Goal: Transaction & Acquisition: Book appointment/travel/reservation

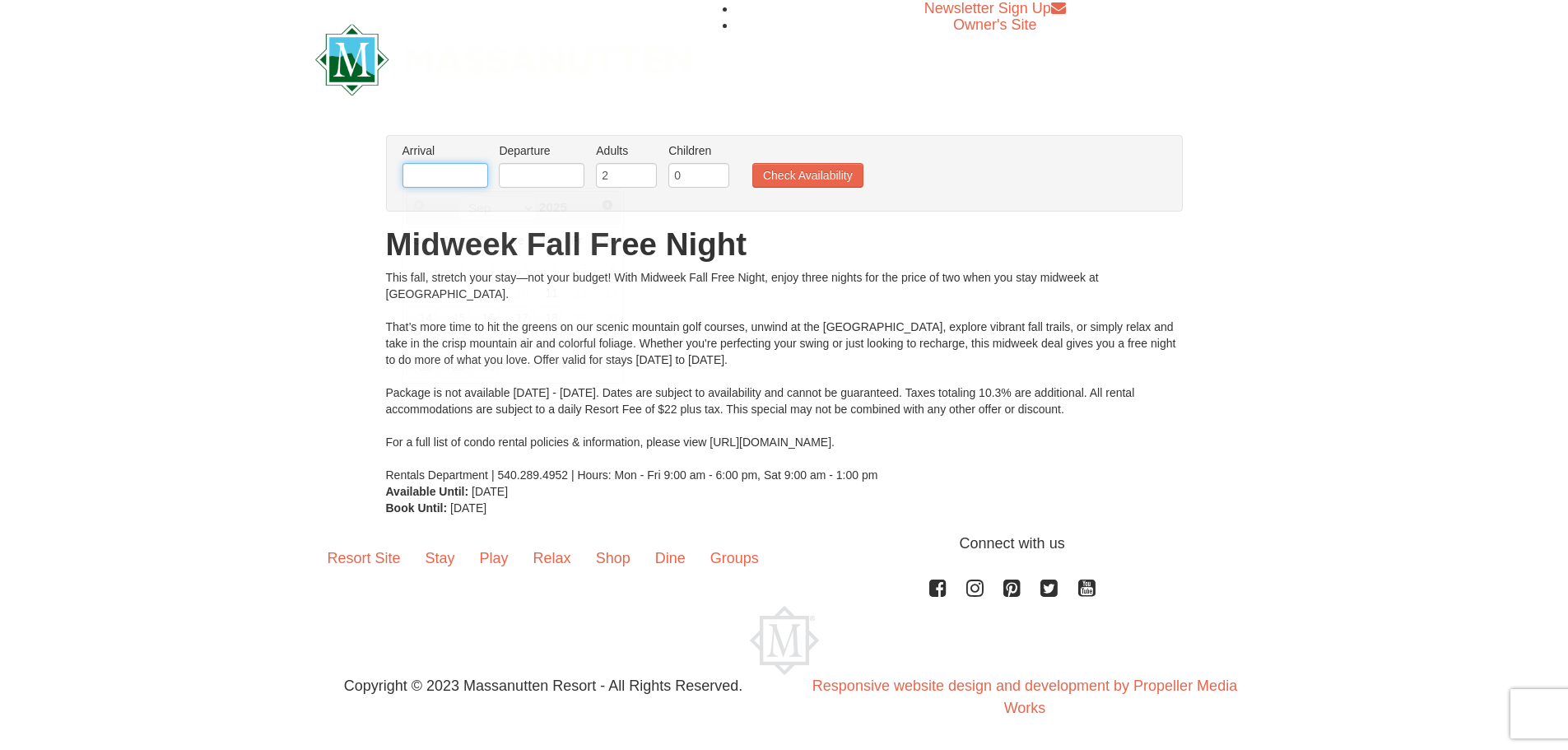
click at [436, 181] on input "text" at bounding box center [445, 175] width 86 height 25
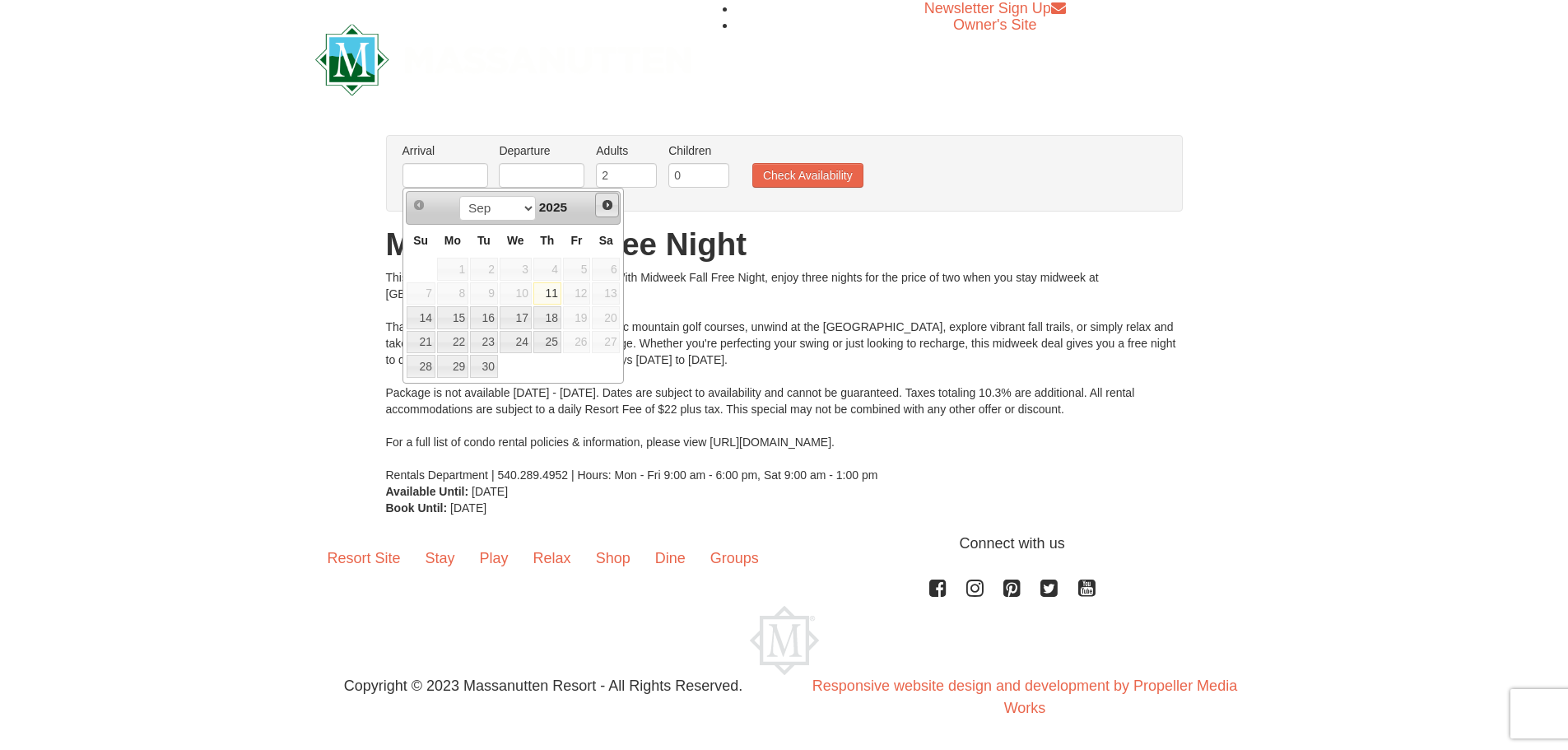
click at [607, 204] on span "Next" at bounding box center [607, 205] width 13 height 13
click at [605, 209] on span "Next" at bounding box center [607, 205] width 13 height 13
click at [458, 320] on link "10" at bounding box center [453, 317] width 31 height 23
type input "11/10/2025"
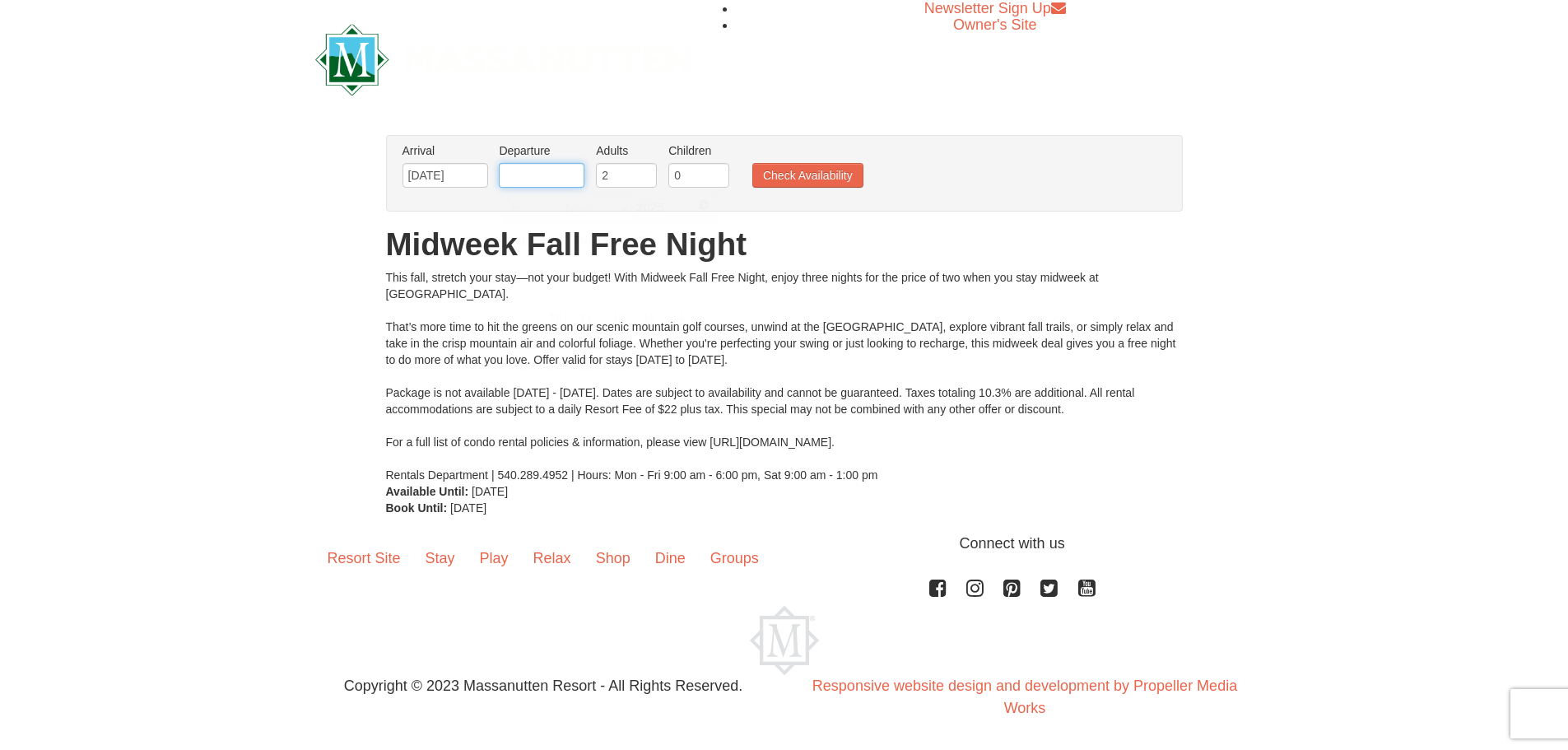
click at [548, 173] on input "text" at bounding box center [541, 175] width 86 height 25
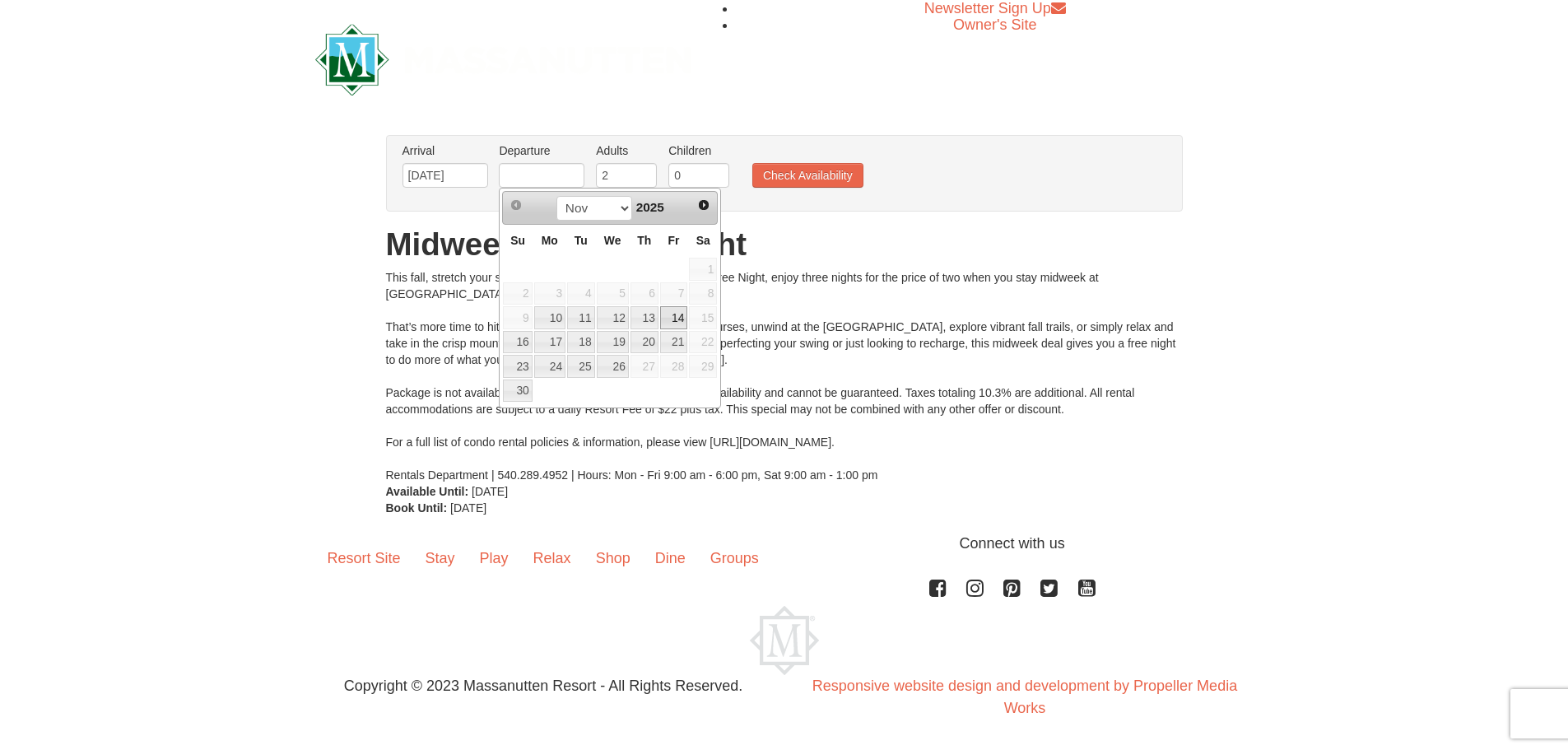
click at [679, 319] on link "14" at bounding box center [674, 317] width 28 height 23
type input "11/14/2025"
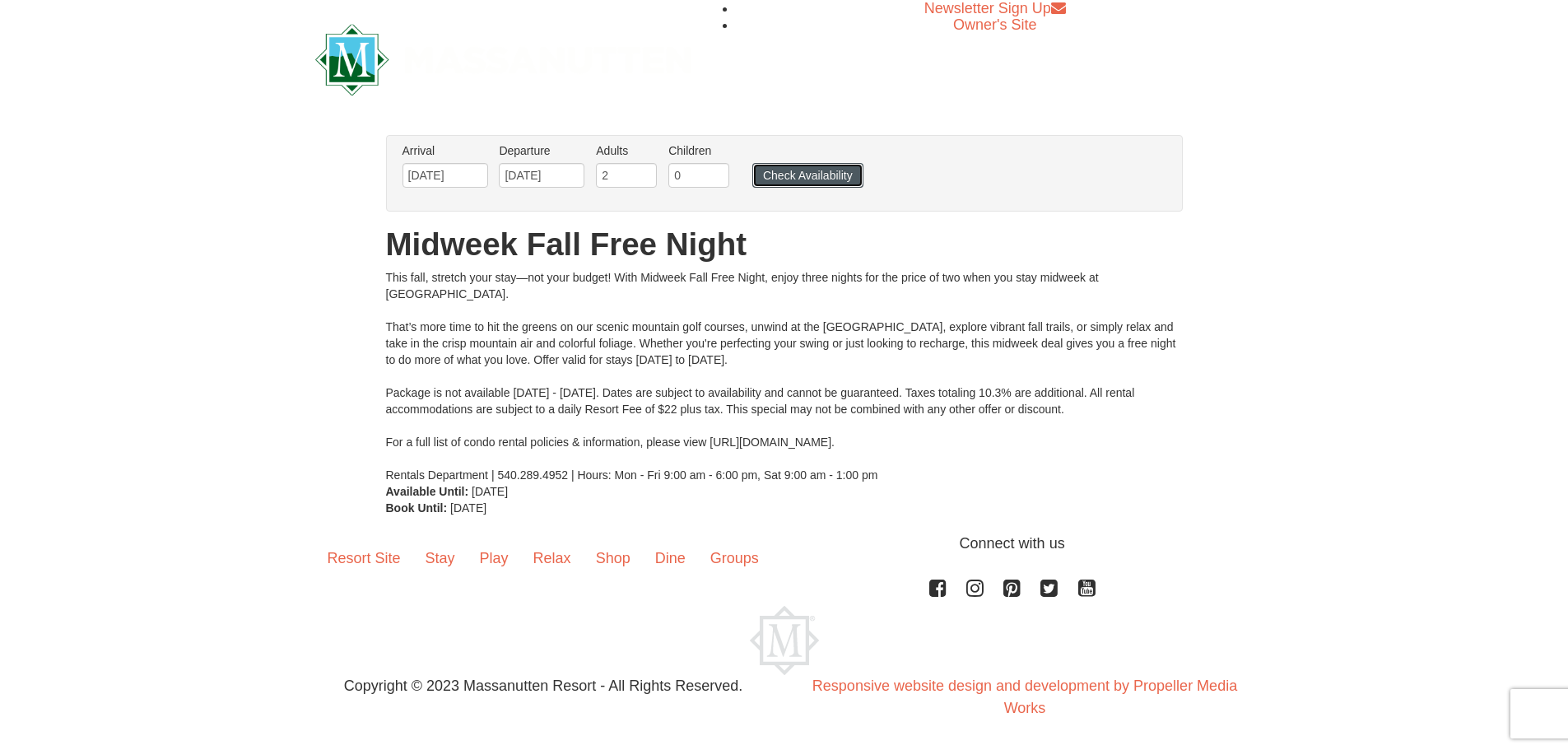
click at [796, 178] on button "Check Availability" at bounding box center [808, 175] width 112 height 25
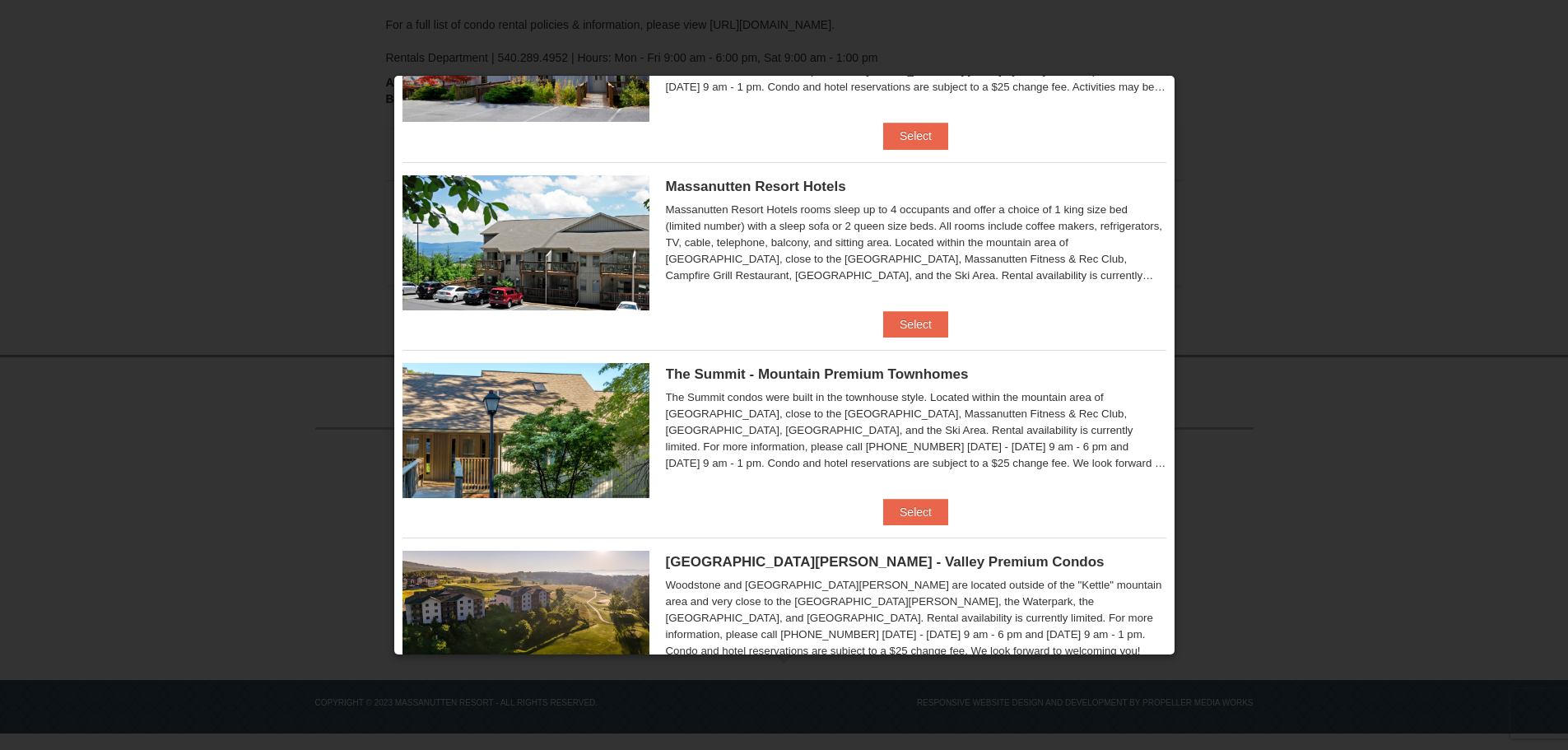
scroll to position [180, 0]
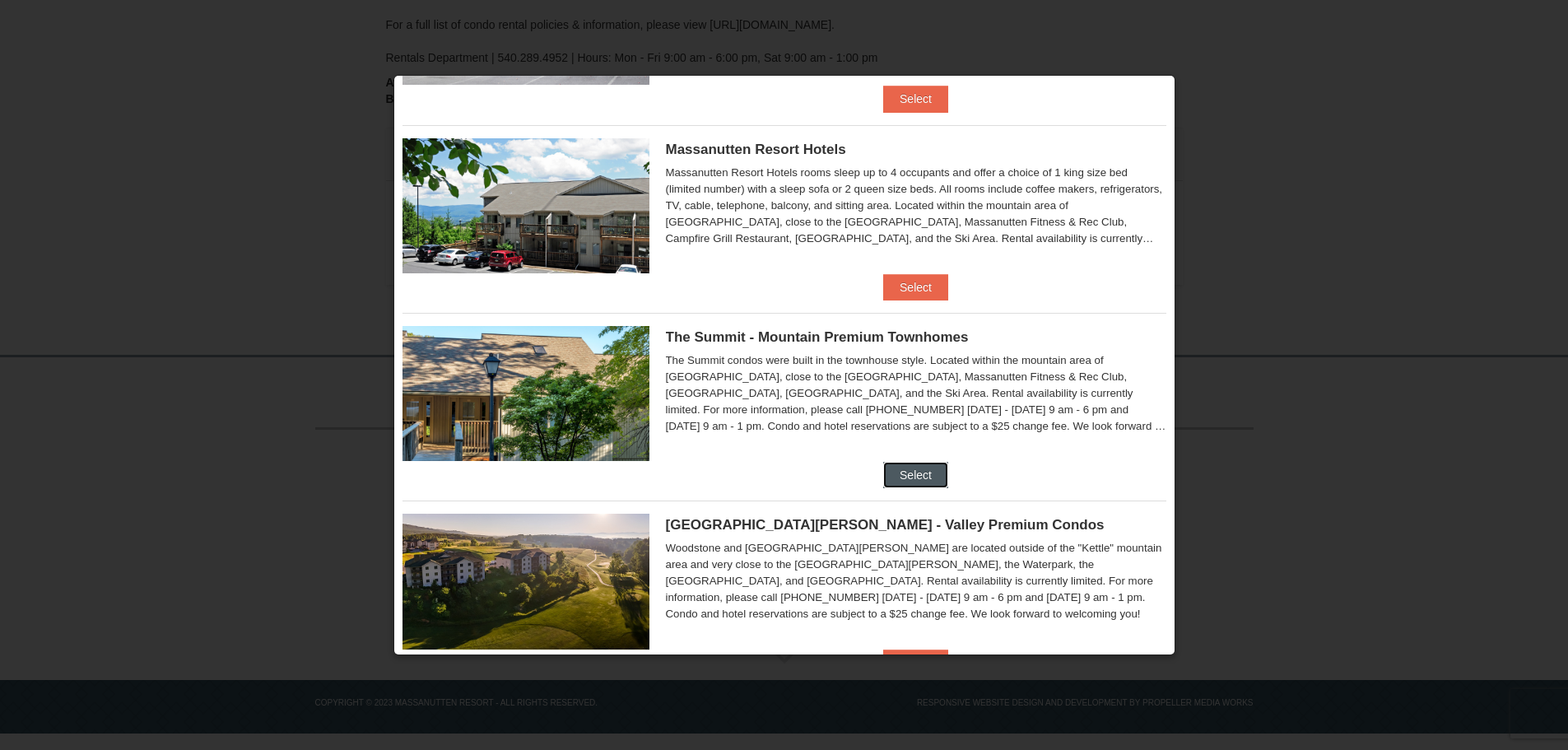
click at [907, 477] on button "Select" at bounding box center [915, 475] width 65 height 27
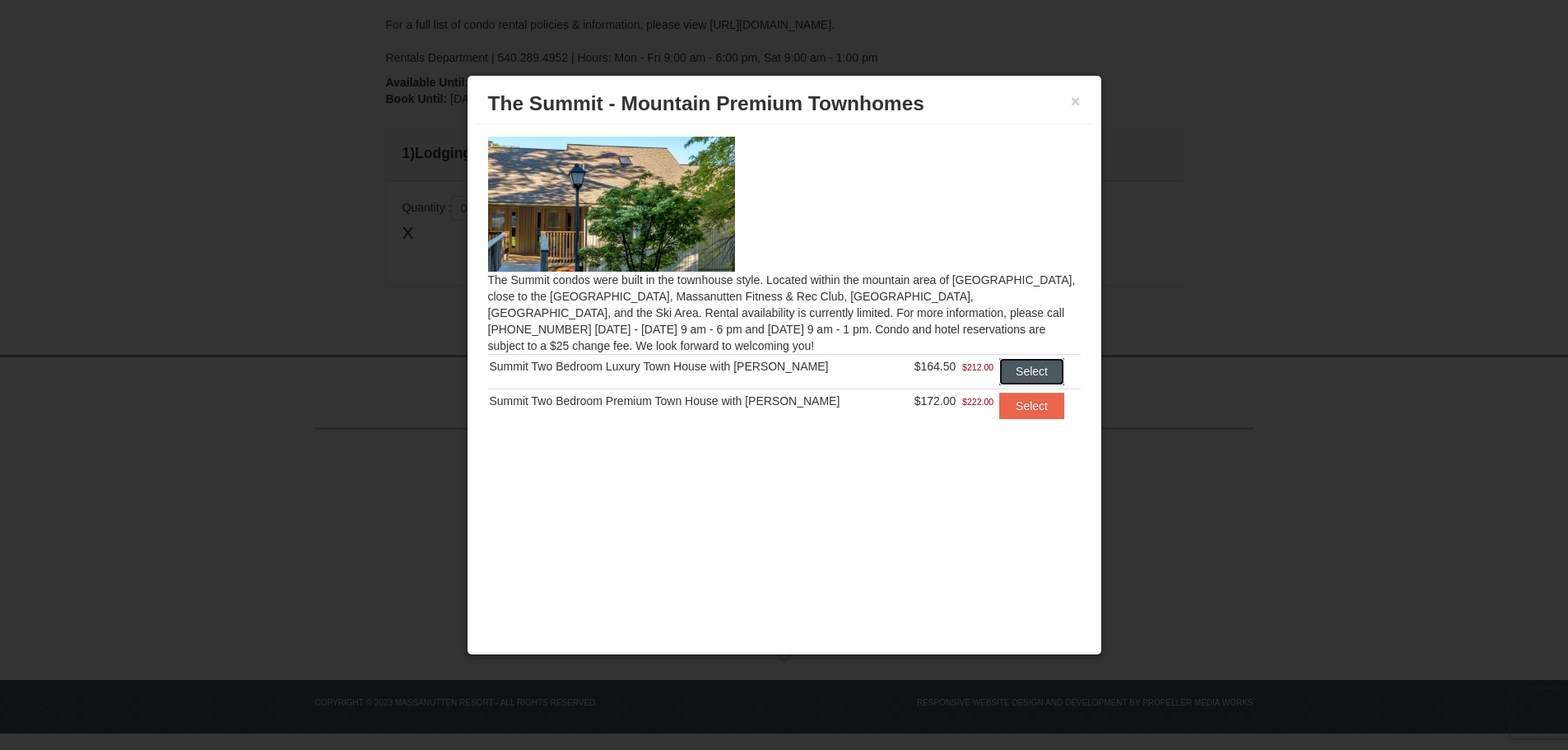
click at [1016, 372] on button "Select" at bounding box center [1032, 371] width 65 height 27
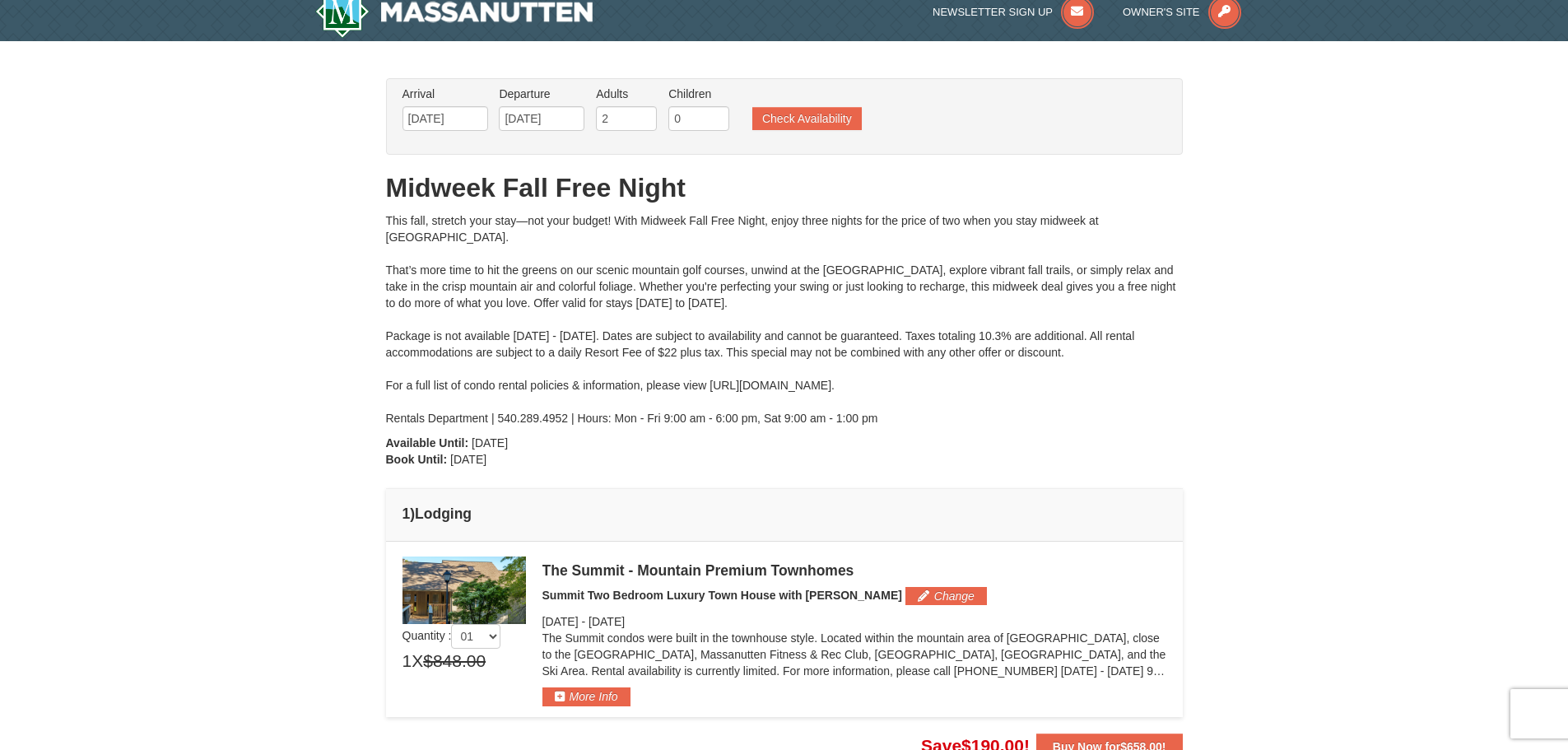
scroll to position [0, 0]
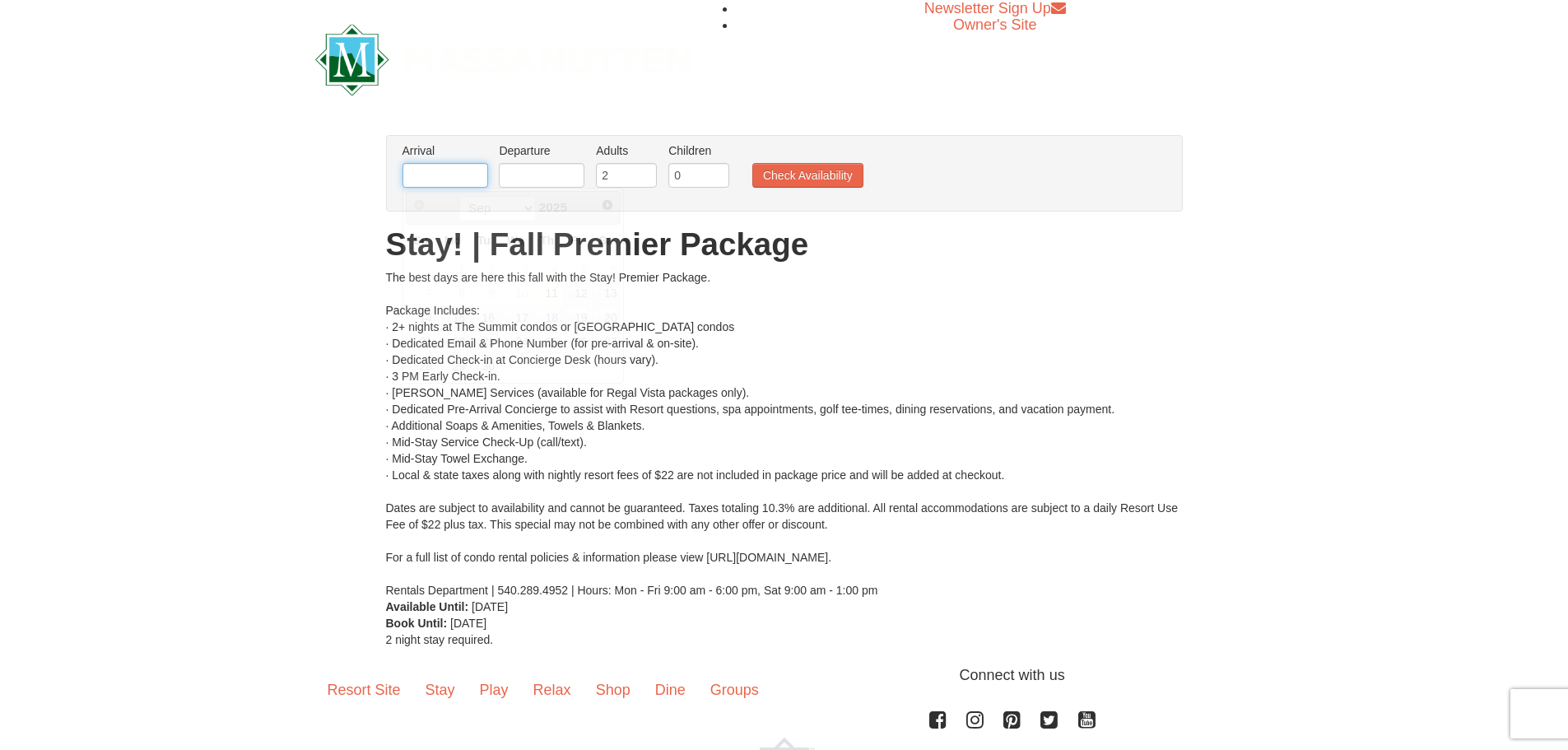
click at [465, 172] on input "text" at bounding box center [445, 175] width 86 height 25
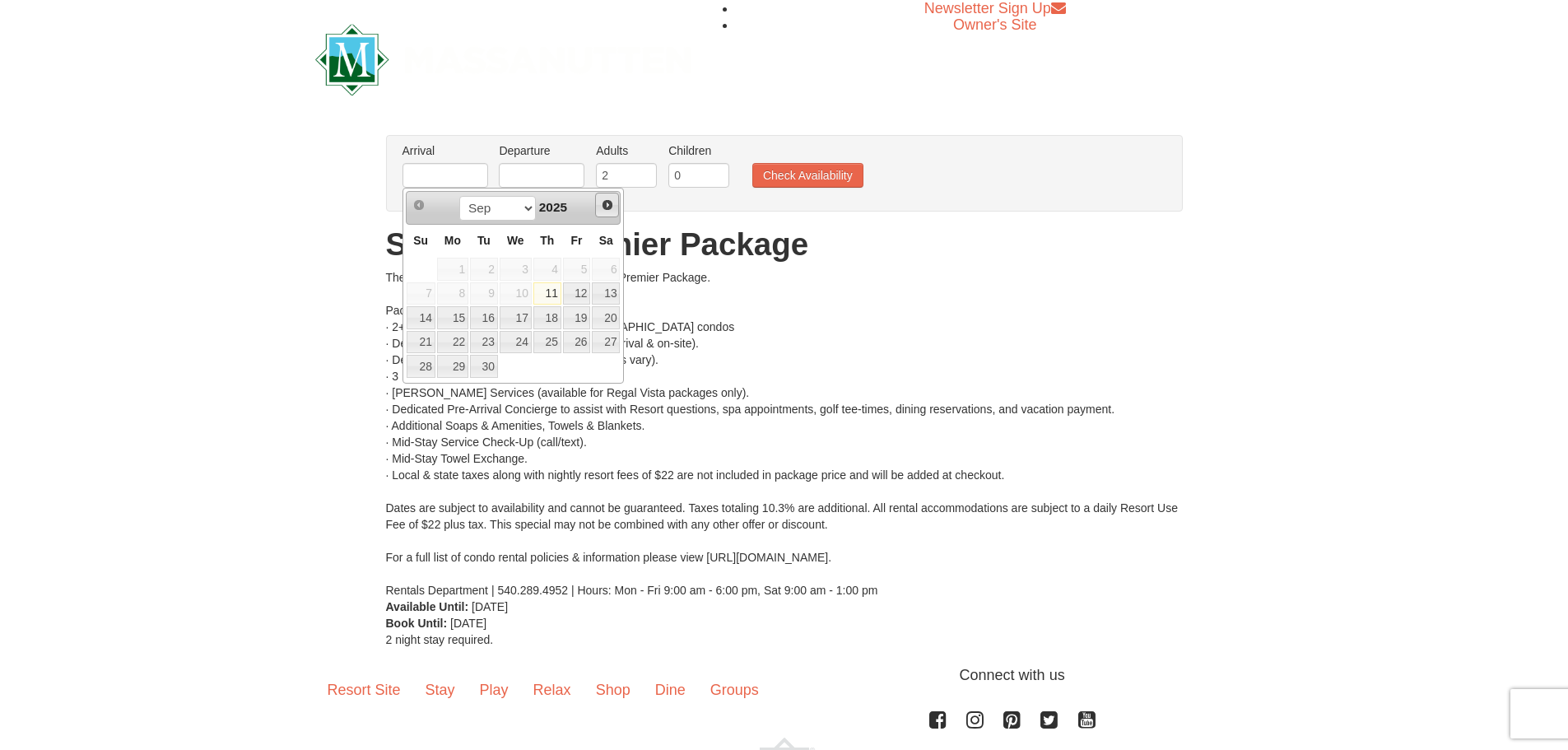
click at [608, 205] on span "Next" at bounding box center [607, 205] width 13 height 13
click at [607, 205] on span "Next" at bounding box center [607, 205] width 13 height 13
click at [607, 292] on link "8" at bounding box center [606, 293] width 28 height 23
type input "[DATE]"
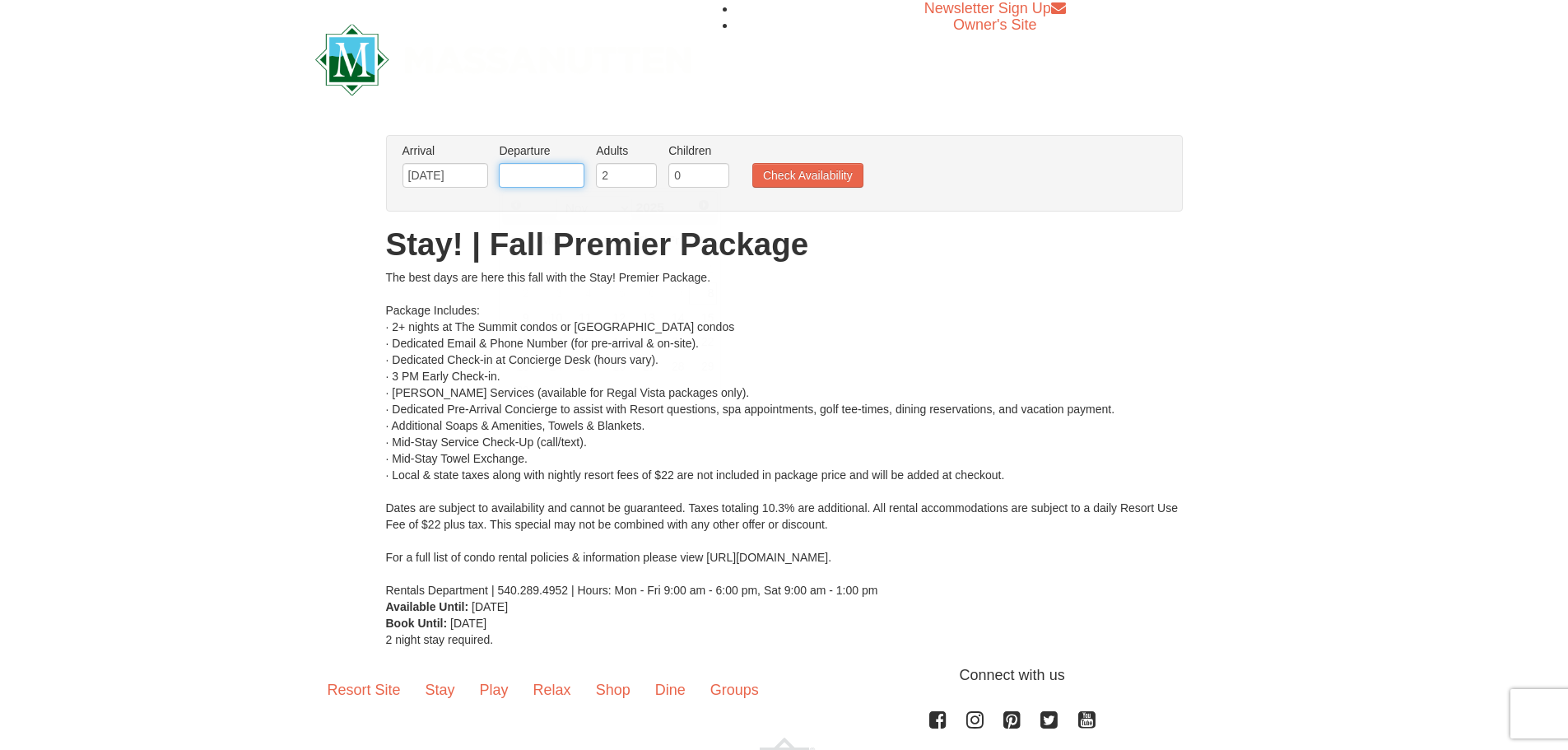
click at [543, 175] on input "text" at bounding box center [541, 175] width 86 height 25
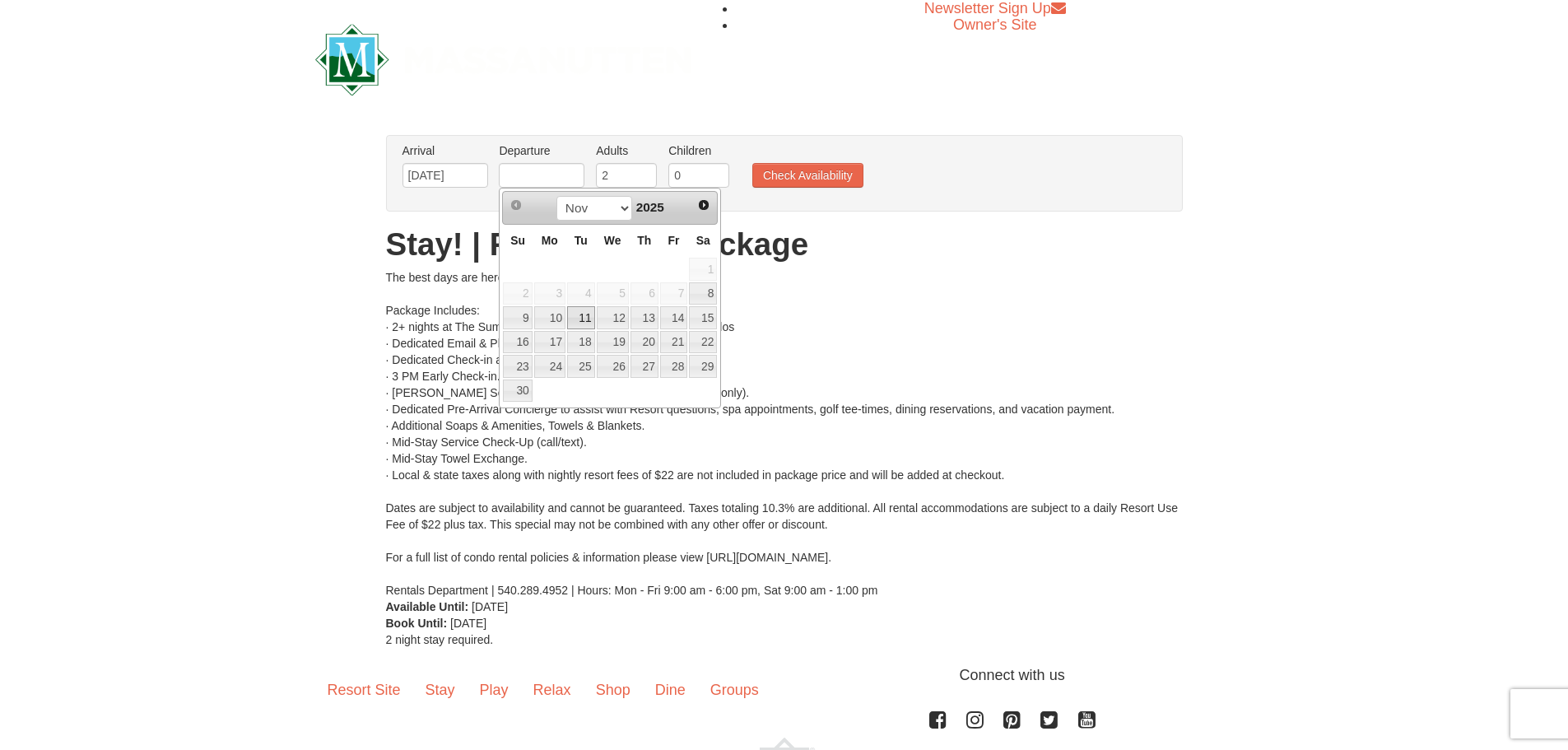
click at [582, 318] on link "11" at bounding box center [581, 317] width 28 height 23
type input "[DATE]"
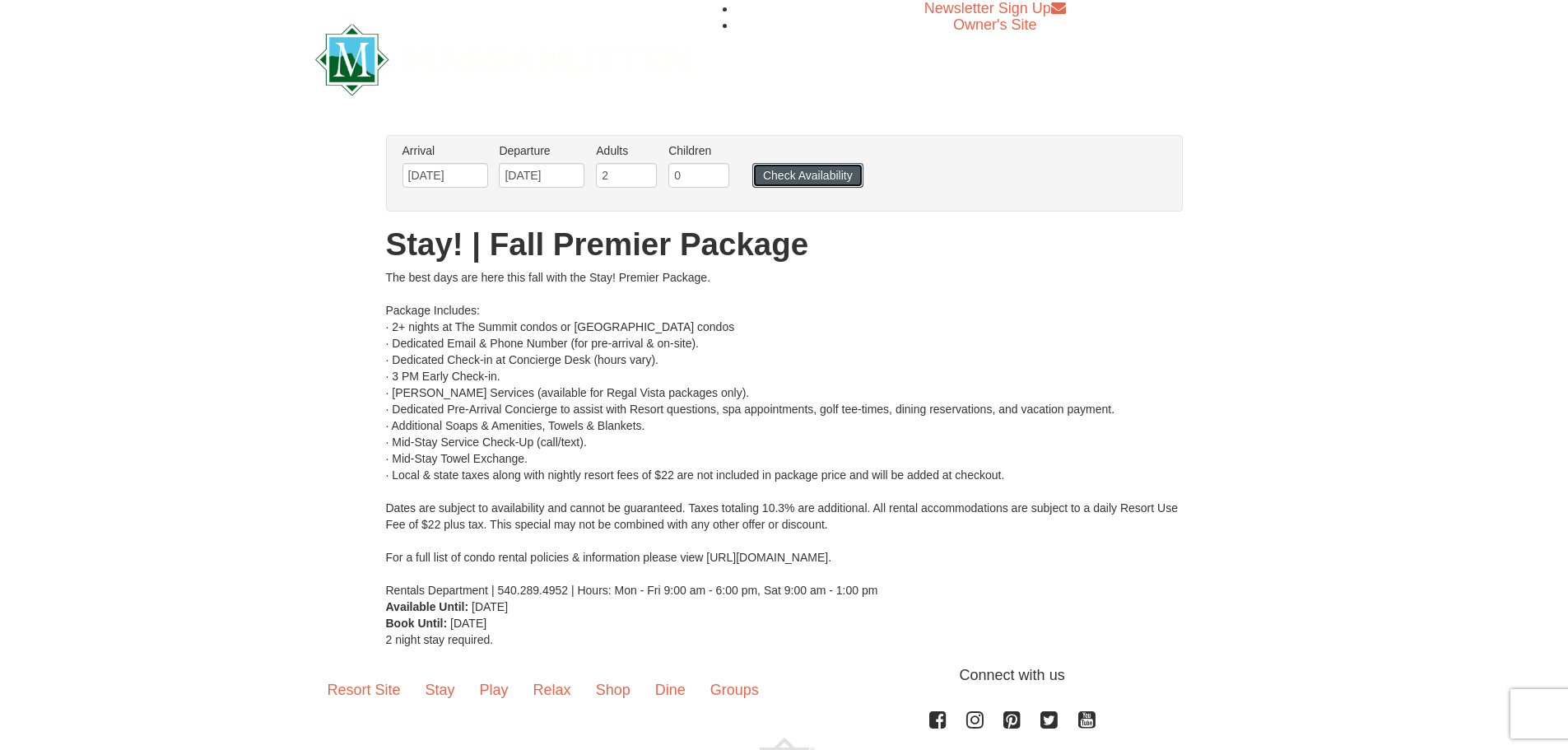
click at [774, 177] on button "Check Availability" at bounding box center [808, 175] width 112 height 25
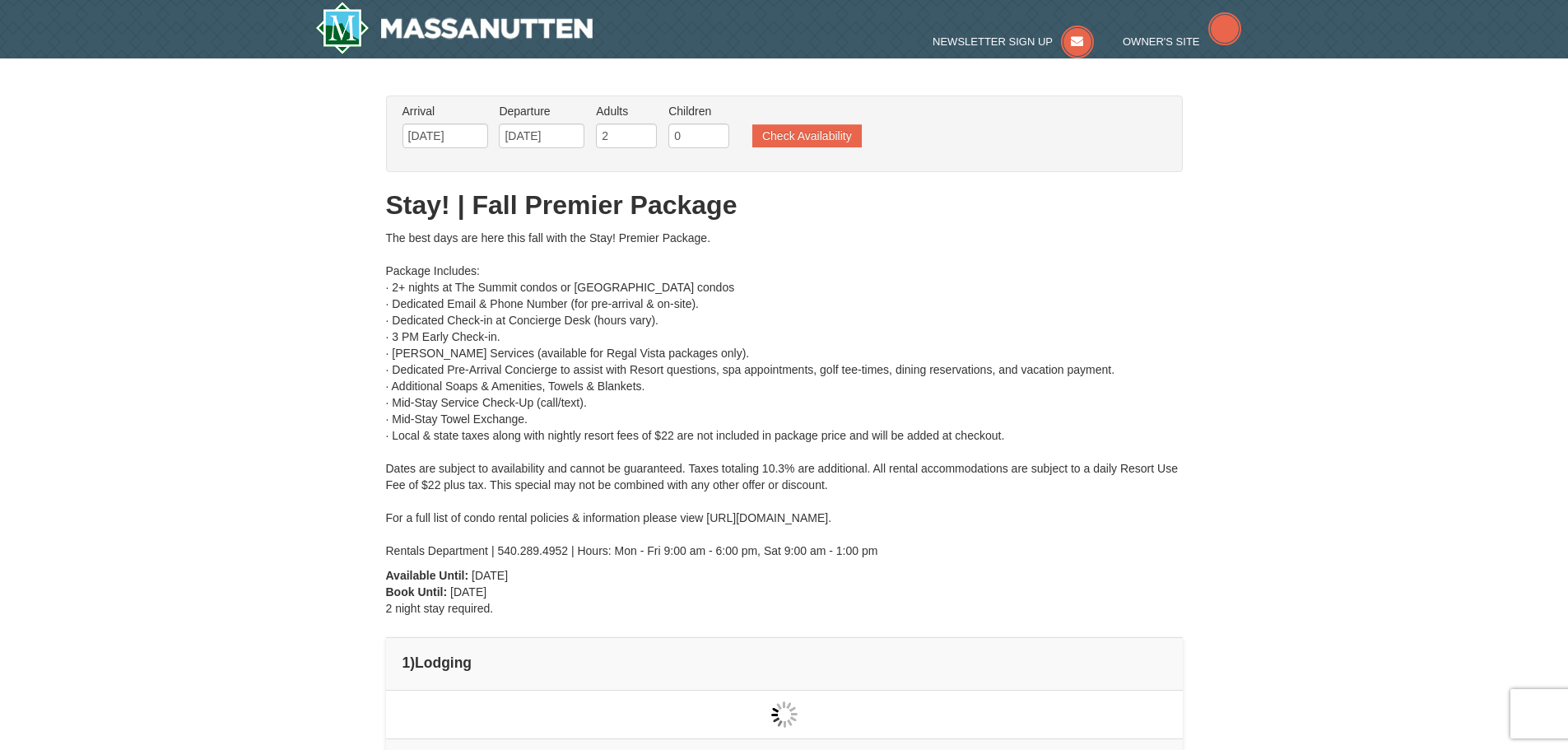
type input "[DATE]"
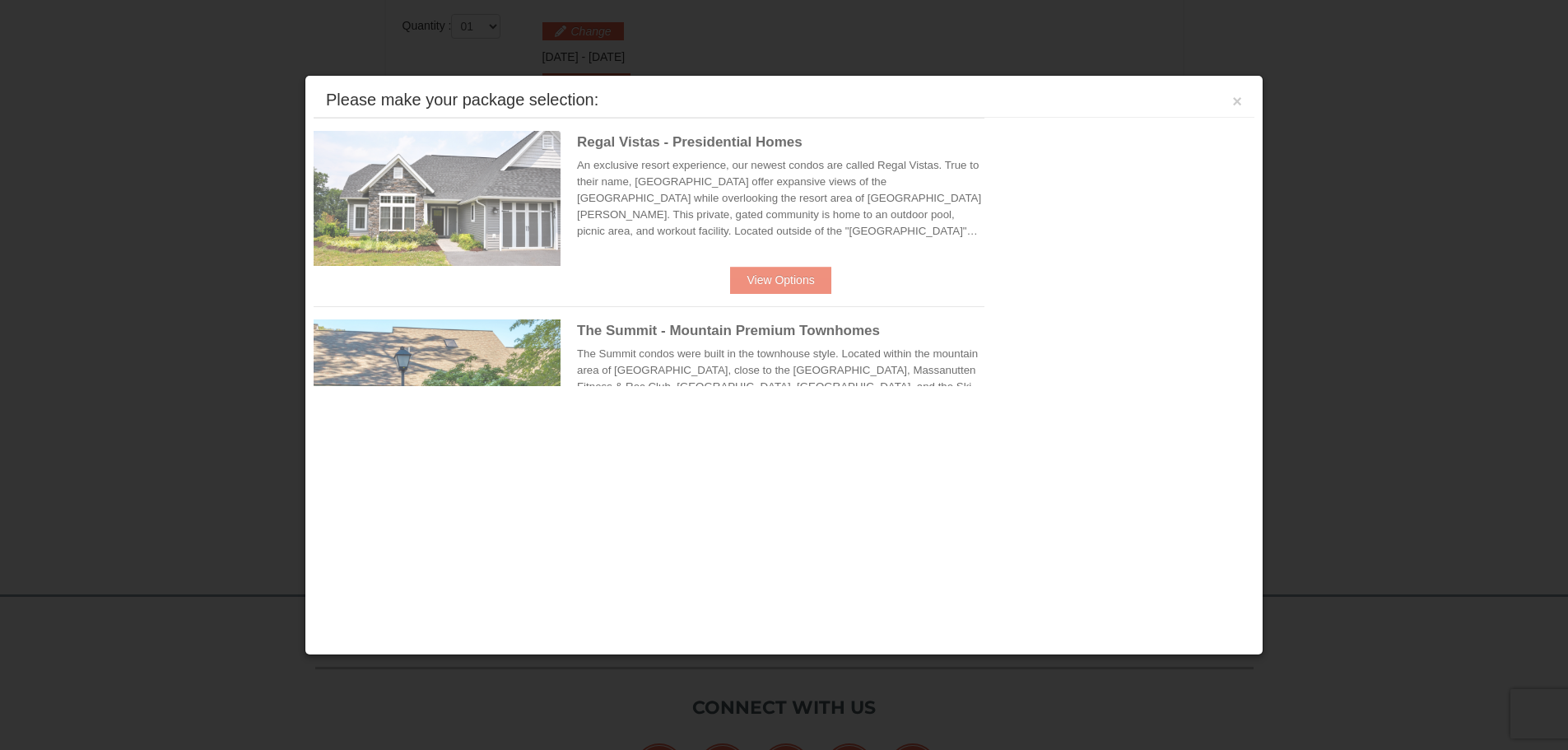
scroll to position [701, 0]
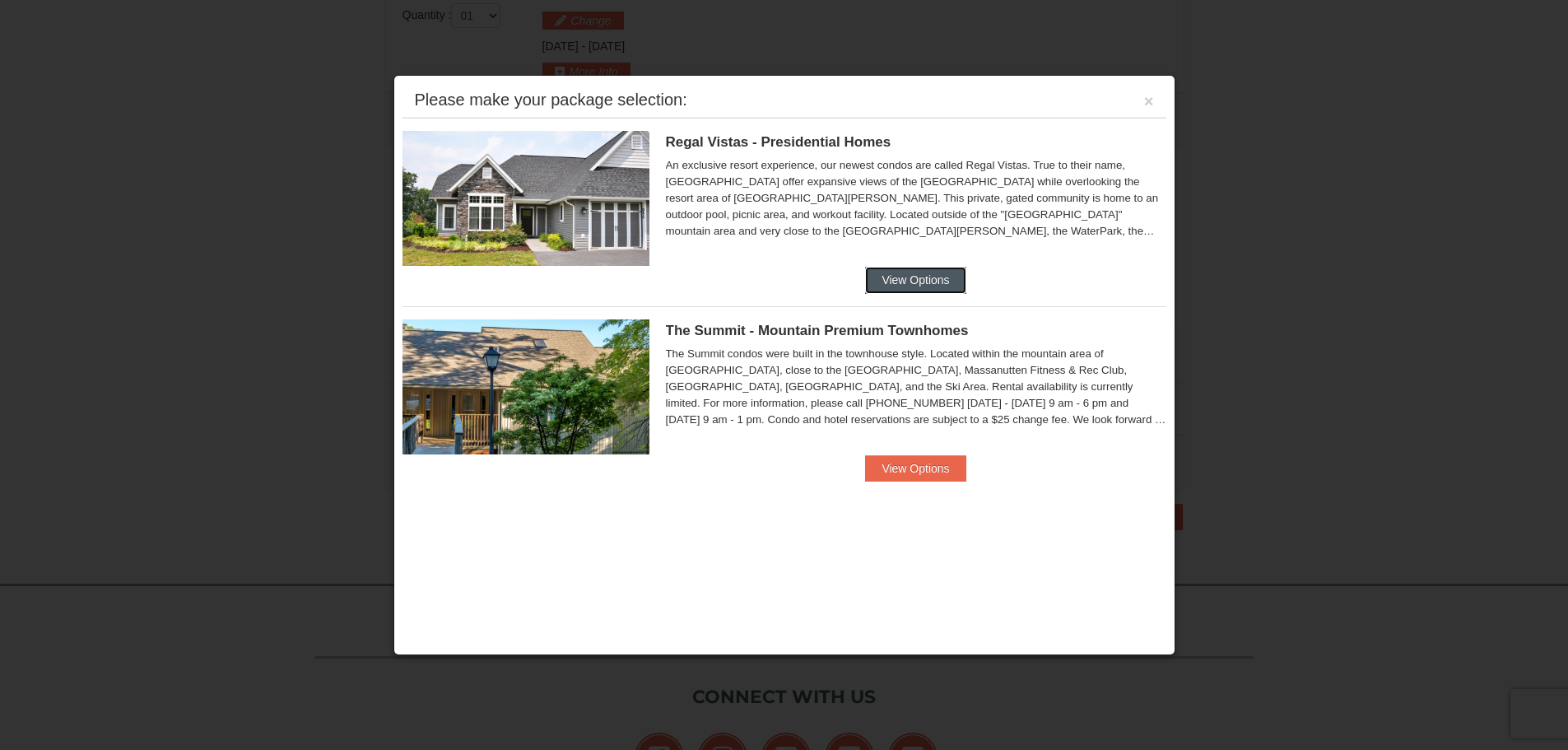
click at [890, 279] on button "View Options" at bounding box center [915, 279] width 100 height 27
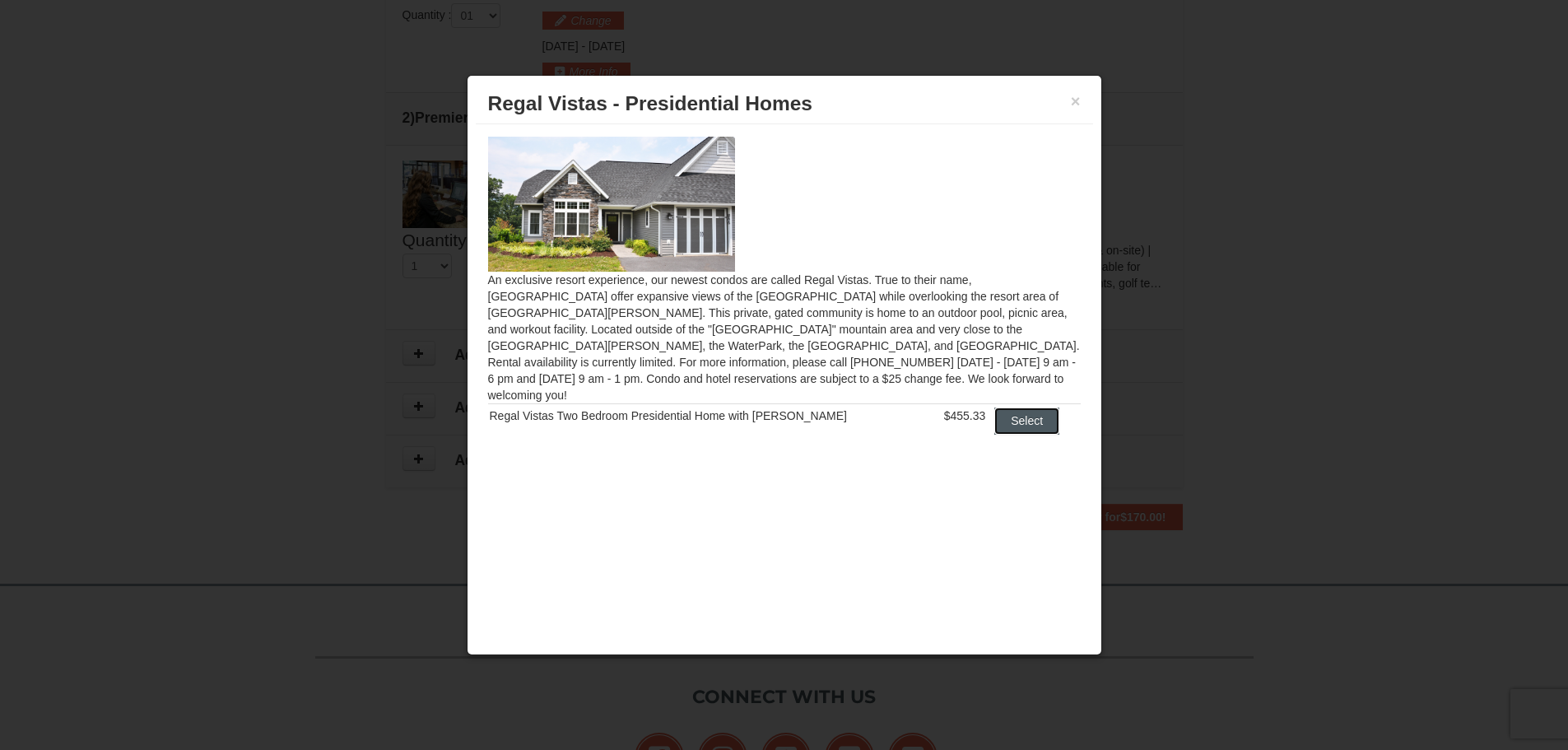
click at [1003, 408] on button "Select" at bounding box center [1027, 420] width 65 height 27
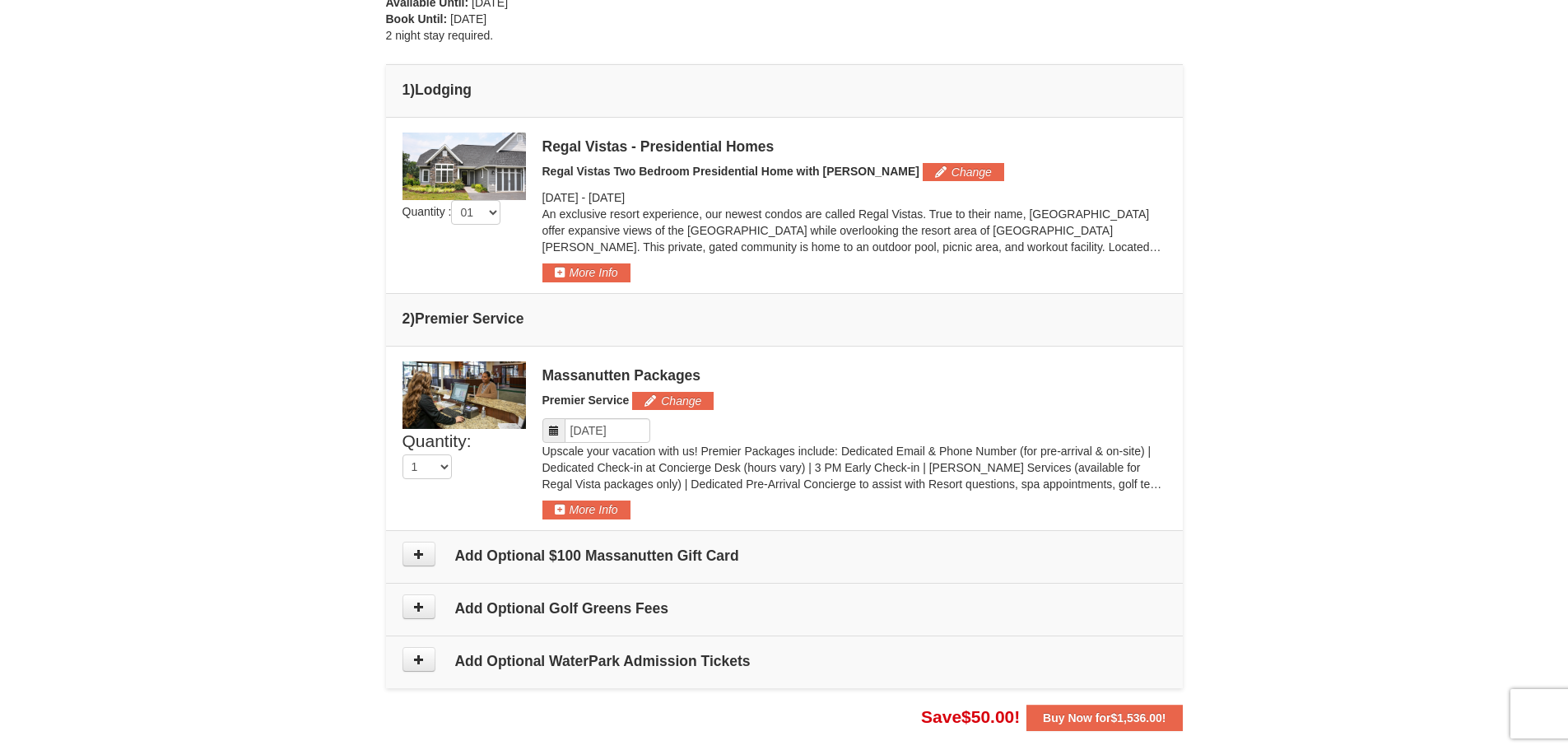
scroll to position [372, 0]
